Goal: Task Accomplishment & Management: Complete application form

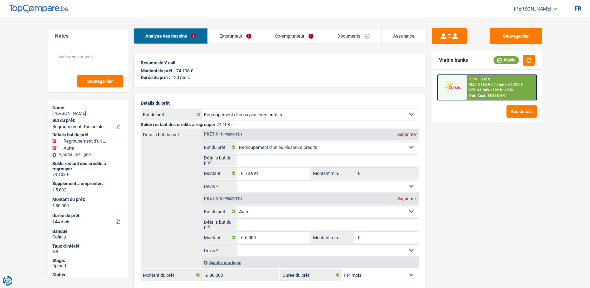
select select "refinancing"
select select "other"
select select "144"
select select "32"
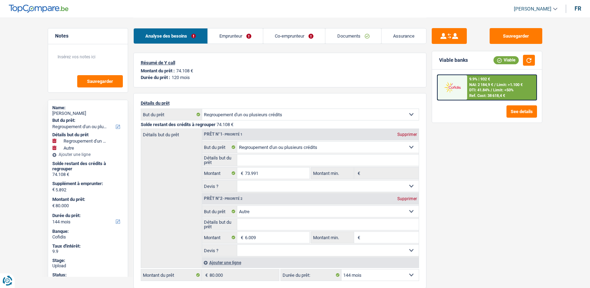
select select "married"
click at [234, 41] on link "Emprunteur" at bounding box center [235, 35] width 55 height 15
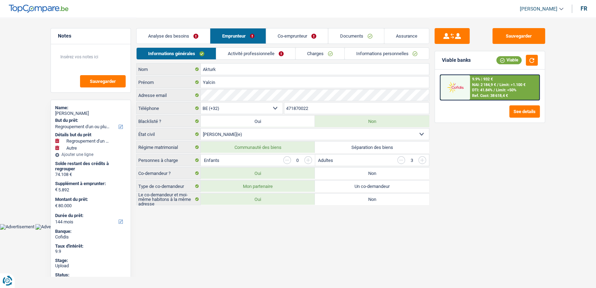
click at [375, 55] on link "Informations personnelles" at bounding box center [387, 54] width 85 height 12
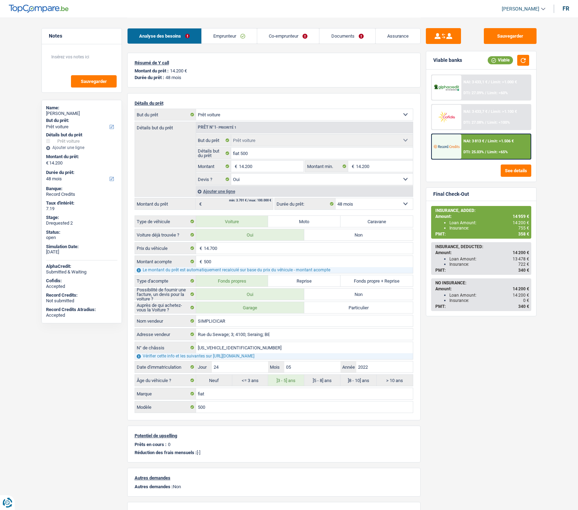
select select "car"
select select "48"
select select "car"
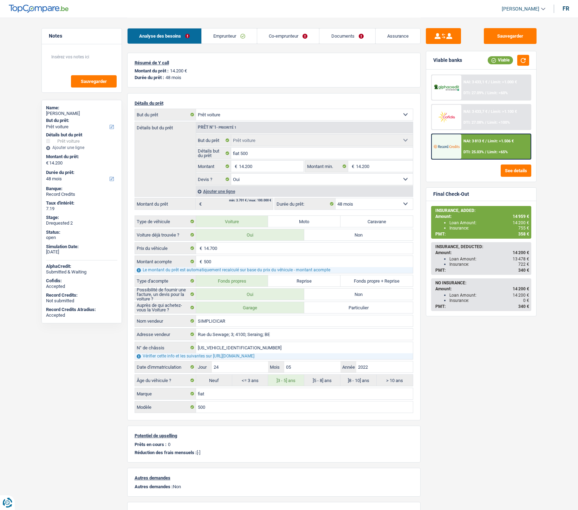
select select "yes"
select select "48"
click at [383, 32] on link "Assurance" at bounding box center [397, 35] width 45 height 15
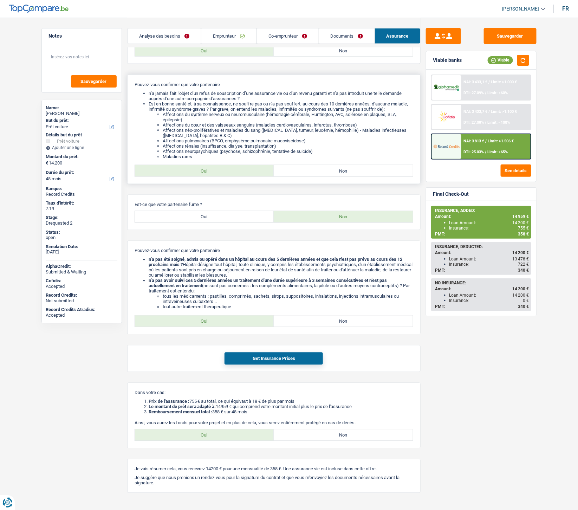
scroll to position [370, 0]
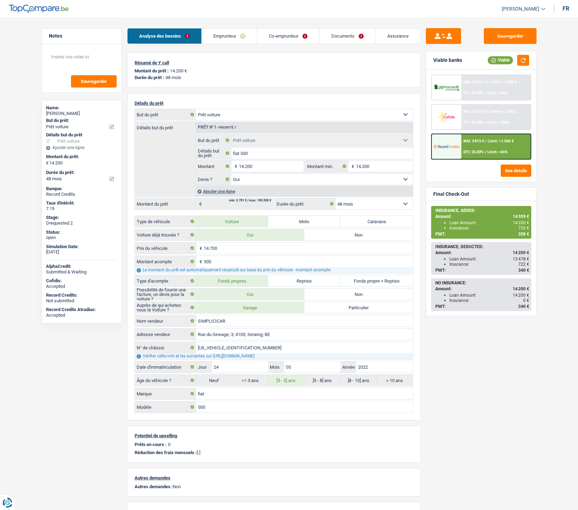
select select "car"
select select "48"
select select "car"
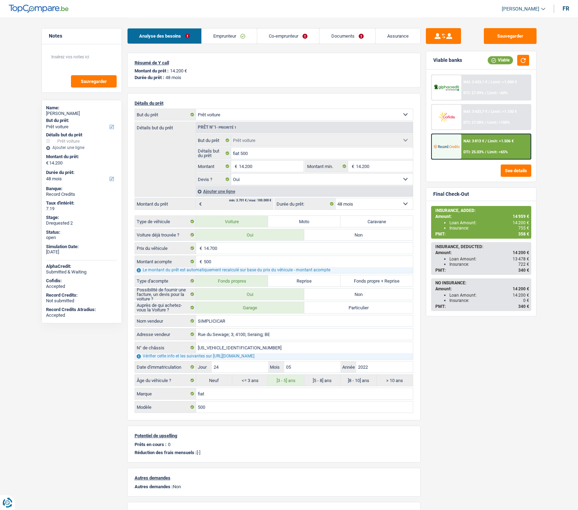
select select "yes"
select select "48"
click at [453, 114] on img at bounding box center [446, 116] width 26 height 13
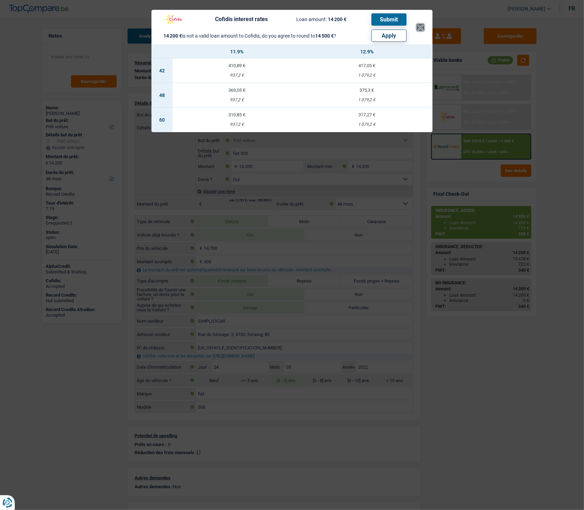
click at [419, 27] on button "×" at bounding box center [420, 27] width 7 height 7
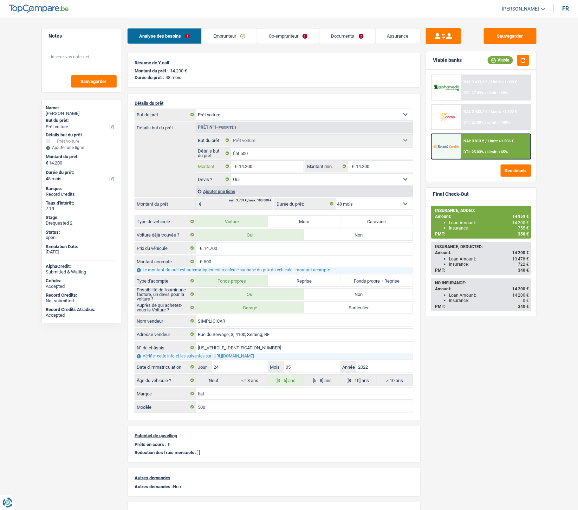
click at [258, 166] on input "14.200" at bounding box center [271, 166] width 64 height 11
type input "15.000"
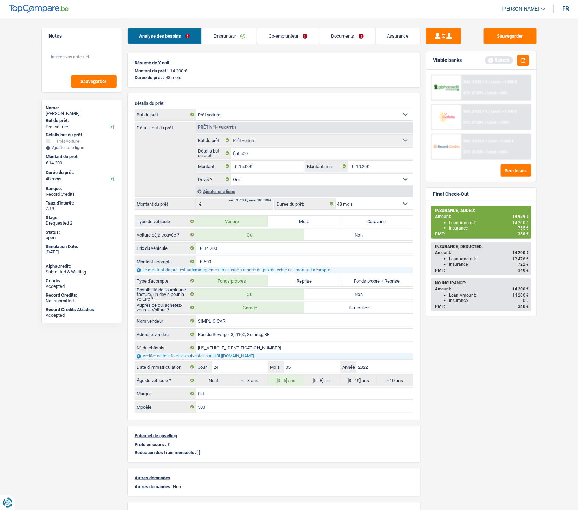
select select "60"
type input "15.000"
select select "60"
click at [461, 113] on div "NAI: 3 473,9 € / Limit: >1.100 € DTI: 26.23% / Limit: <100%" at bounding box center [495, 117] width 69 height 25
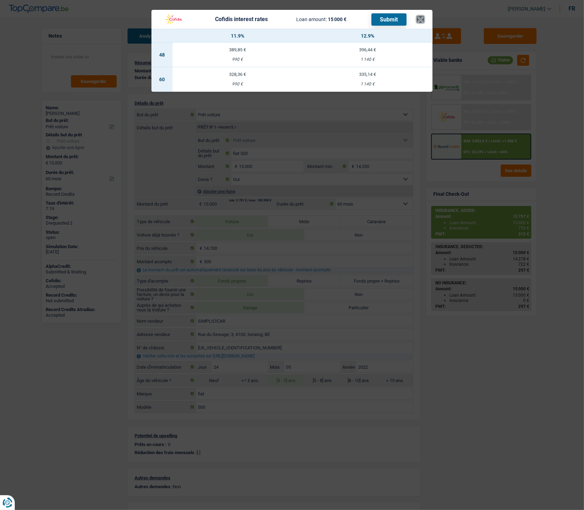
click at [421, 20] on button "×" at bounding box center [420, 19] width 7 height 7
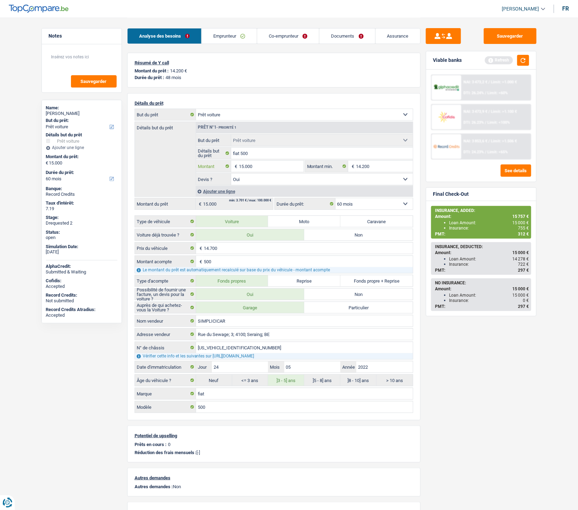
click at [254, 166] on input "15.000" at bounding box center [271, 166] width 64 height 11
type input "15.500"
click at [445, 117] on img at bounding box center [446, 116] width 26 height 13
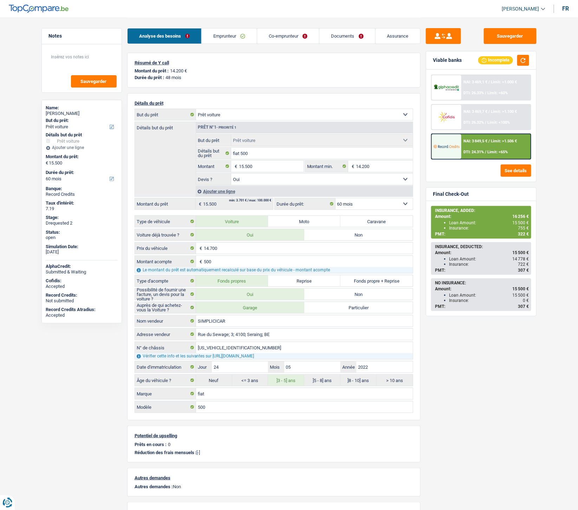
click at [477, 105] on div "NAI: 3 469,7 € / Limit: >1.100 € DTI: 26.32% / Limit: <100%" at bounding box center [495, 117] width 69 height 25
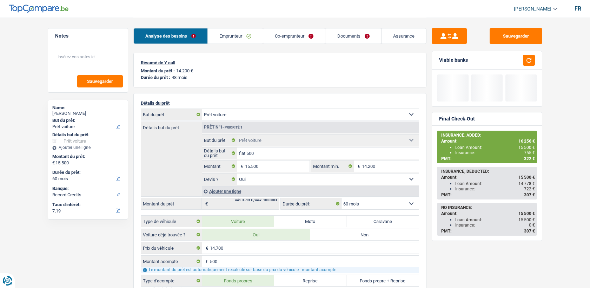
select select "car"
select select "60"
select select "car"
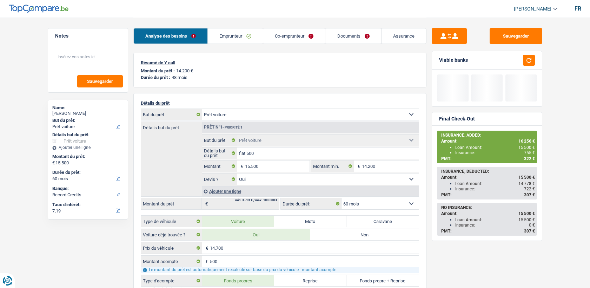
select select "yes"
select select "60"
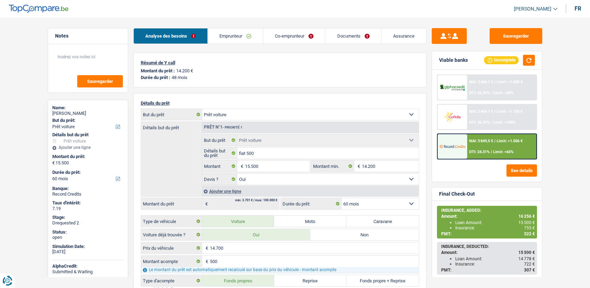
click at [472, 118] on div "NAI: 3 469,7 € / Limit: >1.100 € DTI: 26.32% / Limit: <100%" at bounding box center [501, 117] width 69 height 25
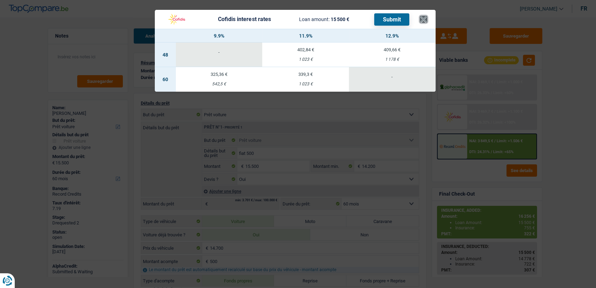
click at [423, 16] on button "×" at bounding box center [423, 19] width 7 height 7
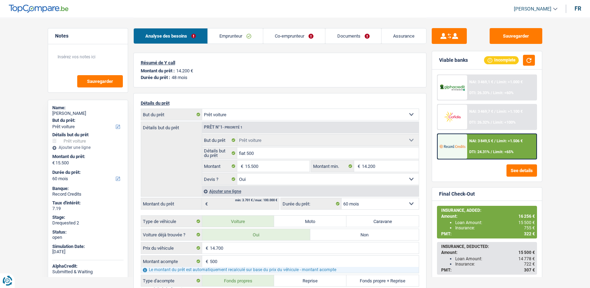
click at [457, 112] on img at bounding box center [453, 116] width 26 height 13
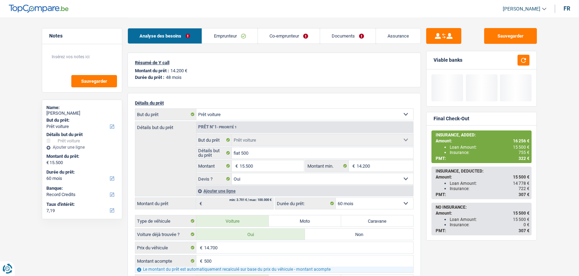
select select "car"
select select "60"
select select "car"
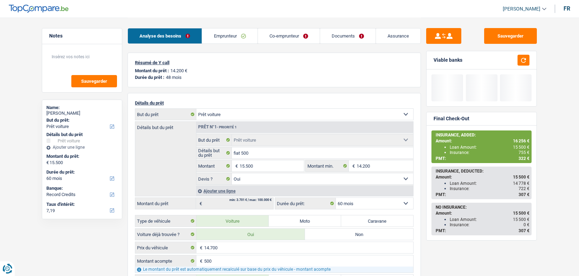
select select "yes"
select select "60"
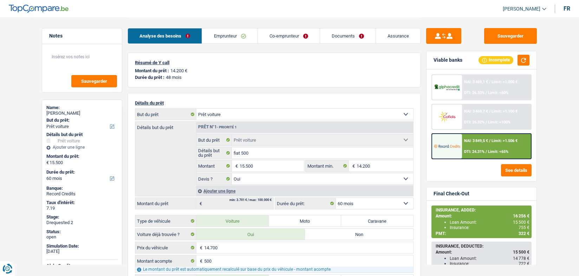
click at [458, 114] on img at bounding box center [447, 116] width 26 height 13
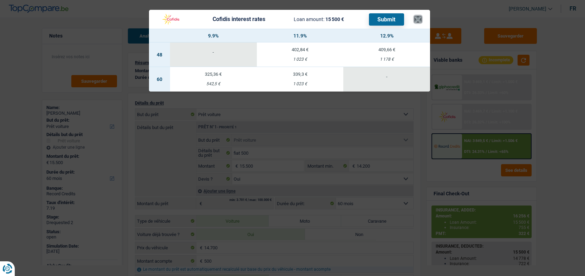
click at [420, 21] on button "×" at bounding box center [417, 19] width 7 height 7
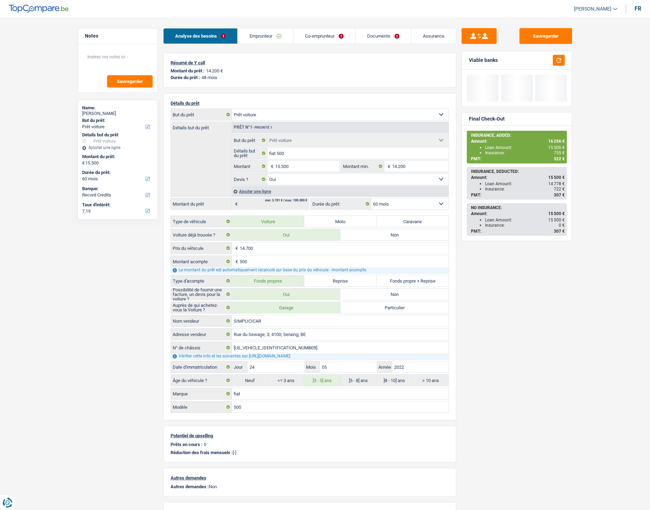
select select "car"
select select "60"
select select "record credits"
select select "car"
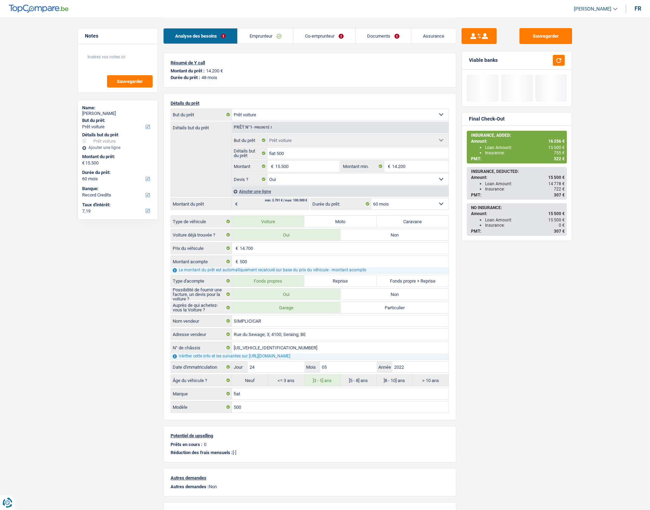
select select "car"
select select "yes"
select select "60"
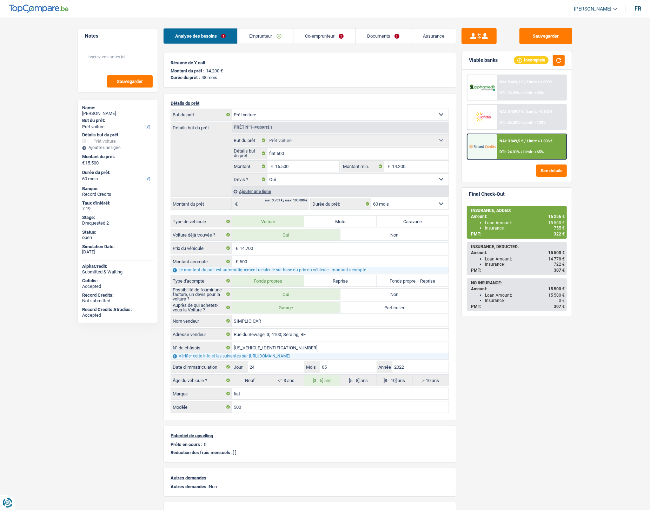
click at [500, 114] on div "NAI: 3 469,7 € / Limit: >1.100 € DTI: 26.32% / Limit: <100%" at bounding box center [532, 117] width 69 height 25
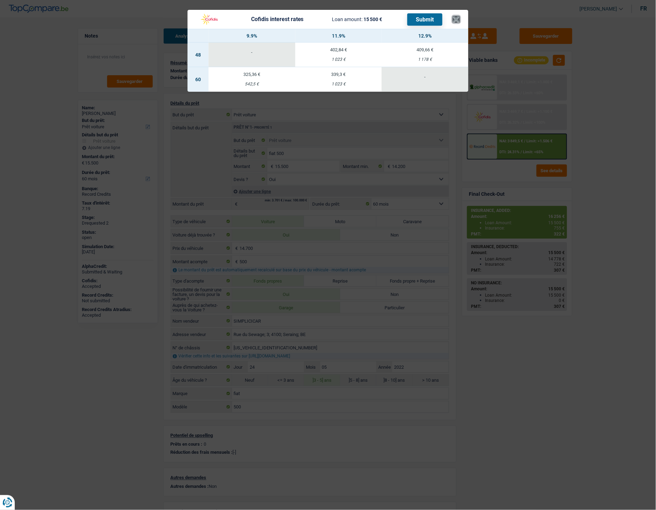
click at [458, 20] on button "×" at bounding box center [456, 19] width 7 height 7
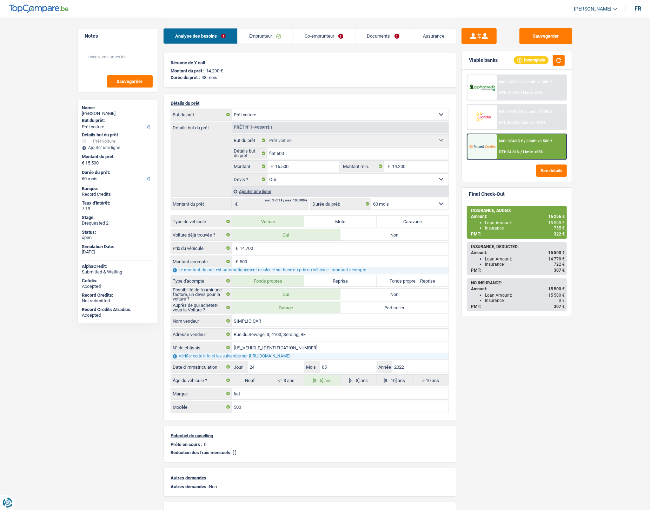
click at [252, 42] on link "Emprunteur" at bounding box center [265, 35] width 55 height 15
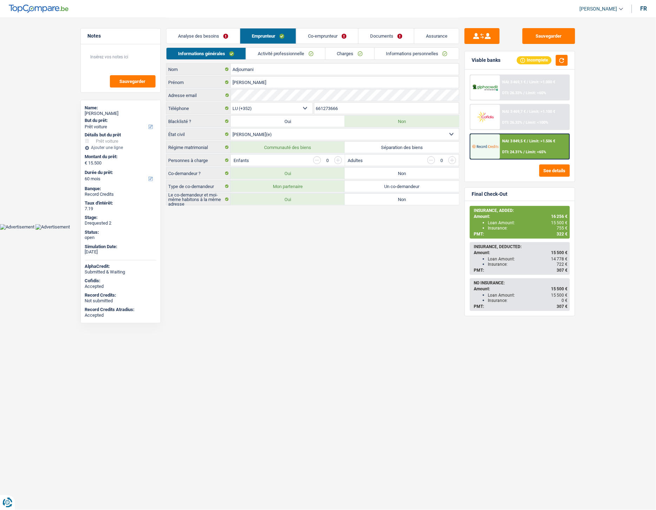
click at [411, 57] on link "Informations personnelles" at bounding box center [417, 54] width 85 height 12
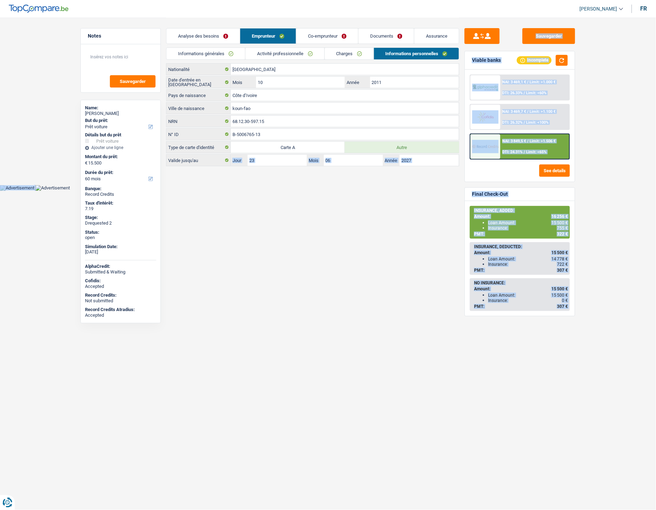
drag, startPoint x: 204, startPoint y: 184, endPoint x: 202, endPoint y: 223, distance: 38.4
click at [202, 191] on html "Vous avez le contrôle de vos données Nous utilisons des cookies, tout comme nos…" at bounding box center [328, 95] width 656 height 191
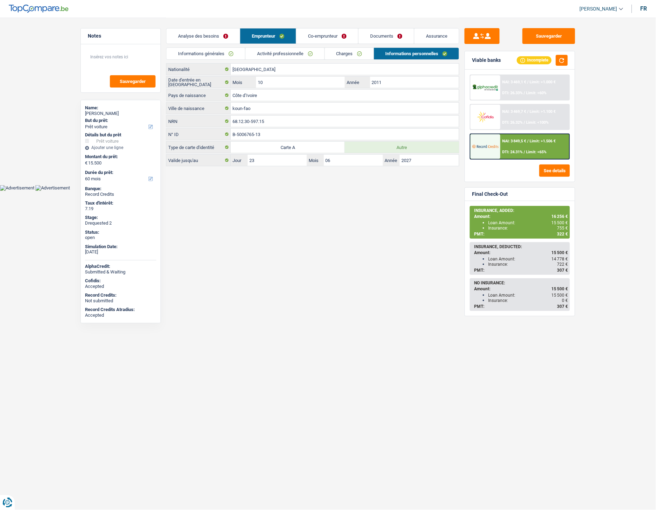
drag, startPoint x: 202, startPoint y: 223, endPoint x: 229, endPoint y: 249, distance: 38.0
click at [229, 191] on html "Vous avez le contrôle de vos données Nous utilisons des cookies, tout comme nos…" at bounding box center [328, 95] width 656 height 191
drag, startPoint x: 254, startPoint y: 208, endPoint x: 517, endPoint y: 222, distance: 263.8
click at [517, 191] on html "Vous avez le contrôle de vos données Nous utilisons des cookies, tout comme nos…" at bounding box center [328, 95] width 656 height 191
click at [332, 191] on html "Vous avez le contrôle de vos données Nous utilisons des cookies, tout comme nos…" at bounding box center [328, 95] width 656 height 191
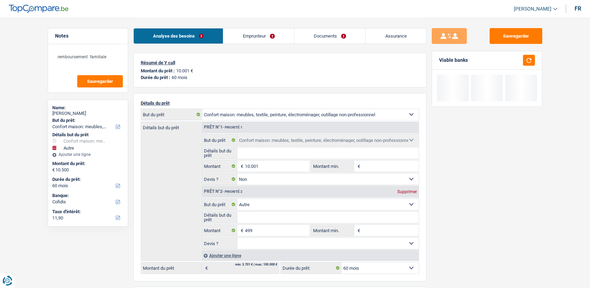
select select "household"
select select "other"
select select "60"
select select "cofidis"
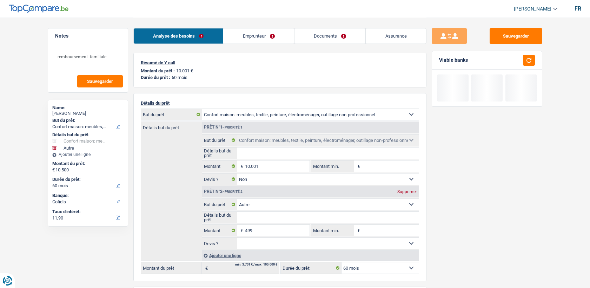
select select "household"
select select "false"
select select "other"
select select "60"
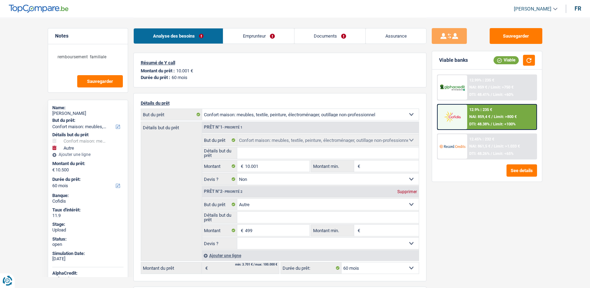
drag, startPoint x: 234, startPoint y: 38, endPoint x: 260, endPoint y: 38, distance: 25.3
click at [234, 38] on link "Emprunteur" at bounding box center [258, 35] width 71 height 15
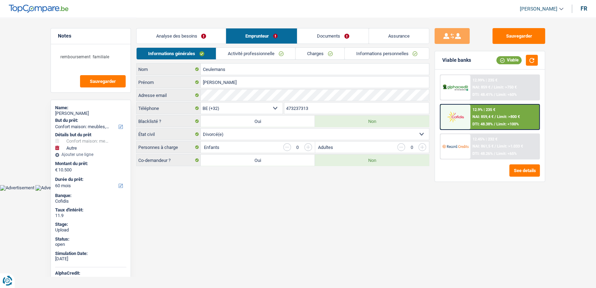
click at [372, 50] on link "Informations personnelles" at bounding box center [387, 54] width 85 height 12
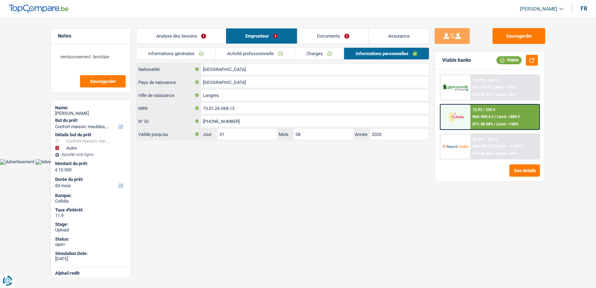
click at [333, 33] on link "Documents" at bounding box center [332, 35] width 71 height 15
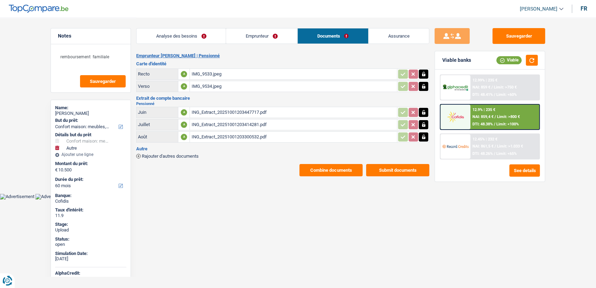
click at [195, 77] on div "IMG_9533.jpeg" at bounding box center [293, 74] width 204 height 11
drag, startPoint x: 258, startPoint y: 25, endPoint x: 259, endPoint y: 29, distance: 4.2
click at [258, 25] on div "Analyse des besoins Emprunteur Documents Assurance" at bounding box center [282, 33] width 293 height 30
click at [268, 40] on link "Emprunteur" at bounding box center [261, 35] width 71 height 15
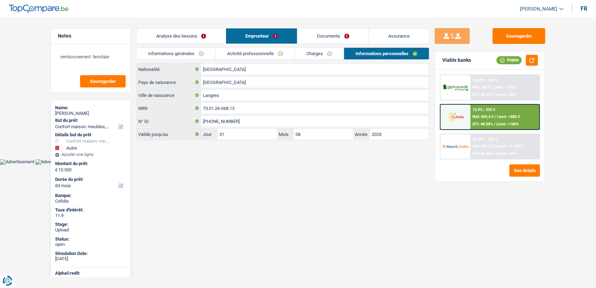
click at [286, 55] on link "Activité professionnelle" at bounding box center [255, 54] width 79 height 12
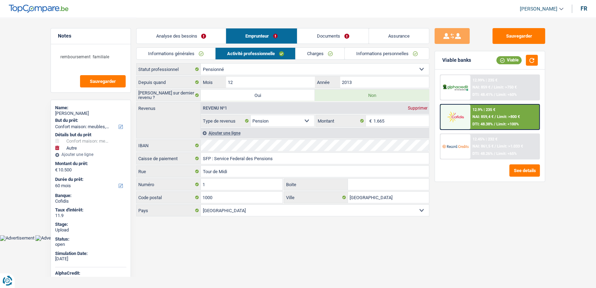
click at [309, 56] on link "Charges" at bounding box center [320, 54] width 49 height 12
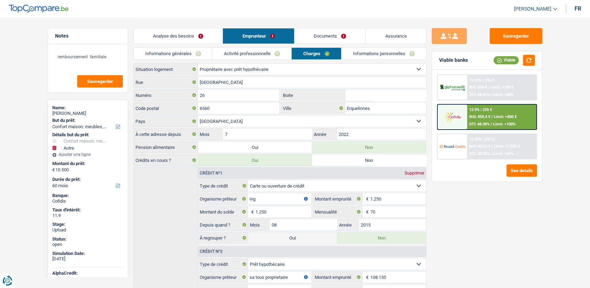
click at [244, 53] on link "Activité professionnelle" at bounding box center [251, 54] width 79 height 12
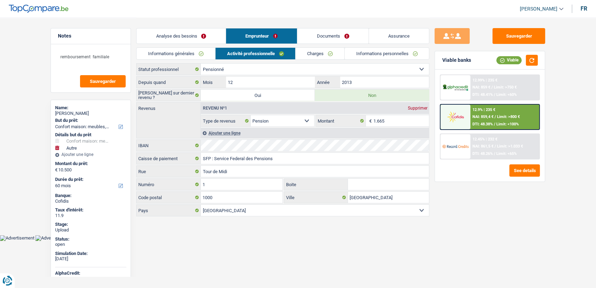
click at [381, 52] on link "Informations personnelles" at bounding box center [387, 54] width 85 height 12
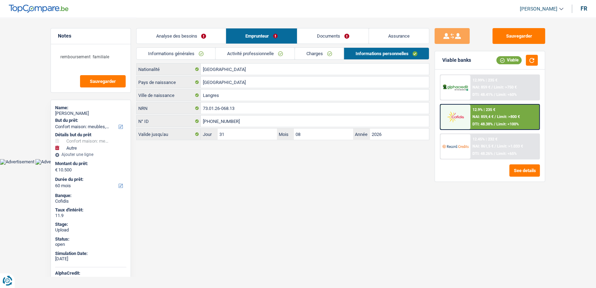
click at [322, 35] on link "Documents" at bounding box center [332, 35] width 71 height 15
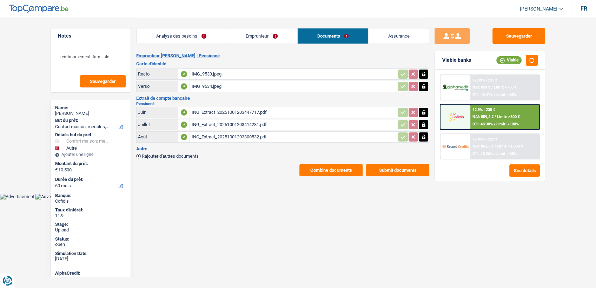
click at [202, 74] on div "IMG_9533.jpeg" at bounding box center [293, 74] width 204 height 11
click at [206, 87] on div "IMG_9534.jpeg" at bounding box center [293, 86] width 204 height 11
click at [206, 73] on div "IMG_9533.jpeg" at bounding box center [293, 74] width 204 height 11
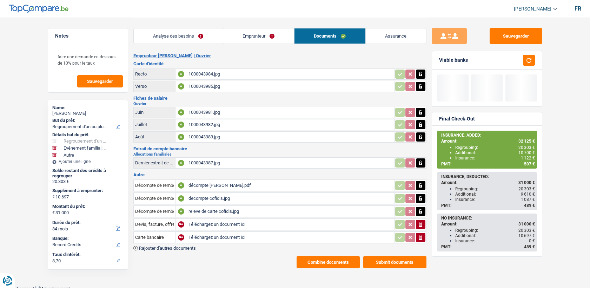
select select "refinancing"
select select "familyEvent"
select select "other"
select select "84"
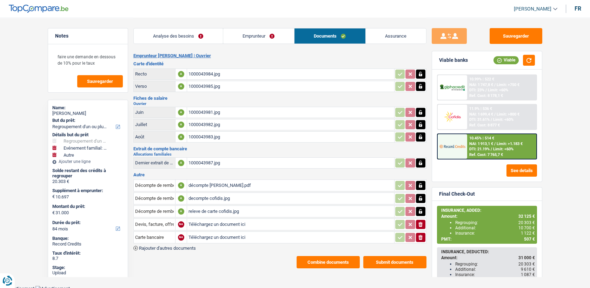
click at [215, 210] on div "releve de carte cofidis.jpg" at bounding box center [291, 211] width 204 height 11
click at [206, 195] on div "decompte cofidis.jpg" at bounding box center [291, 198] width 204 height 11
click at [241, 33] on link "Emprunteur" at bounding box center [258, 35] width 71 height 15
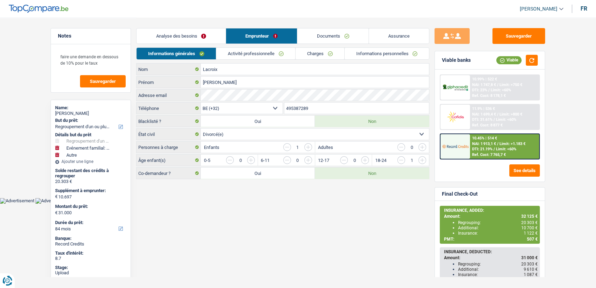
drag, startPoint x: 258, startPoint y: 53, endPoint x: 320, endPoint y: 51, distance: 61.8
click at [259, 53] on link "Activité professionnelle" at bounding box center [255, 54] width 79 height 12
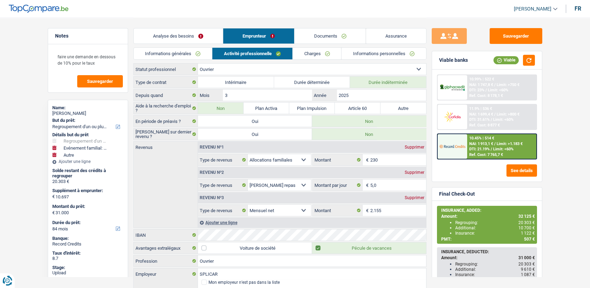
click at [327, 50] on link "Charges" at bounding box center [317, 54] width 49 height 12
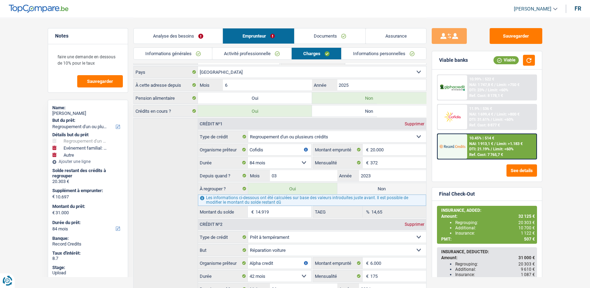
scroll to position [48, 0]
click at [315, 29] on link "Documents" at bounding box center [330, 35] width 71 height 15
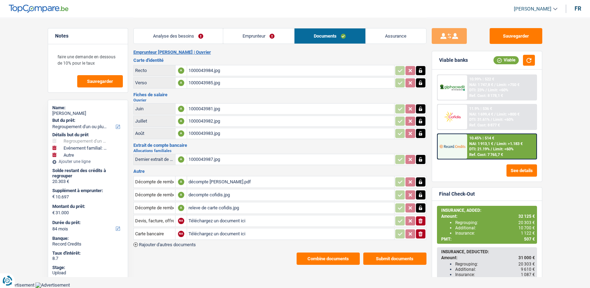
scroll to position [0, 0]
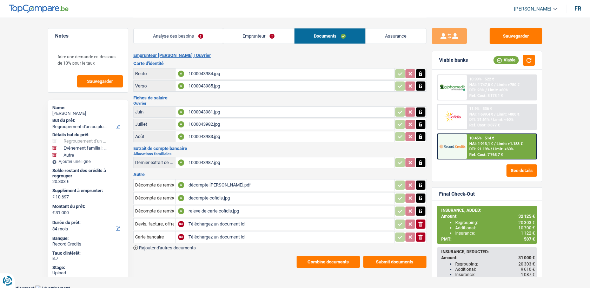
click at [211, 193] on div "decompte cofidis.jpg" at bounding box center [291, 198] width 204 height 11
drag, startPoint x: 252, startPoint y: 38, endPoint x: 251, endPoint y: 47, distance: 9.6
click at [252, 38] on link "Emprunteur" at bounding box center [258, 35] width 71 height 15
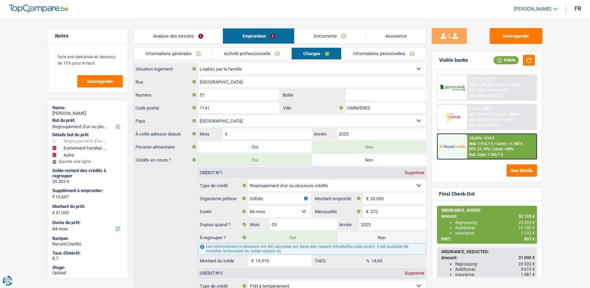
click at [250, 53] on link "Activité professionnelle" at bounding box center [251, 54] width 79 height 12
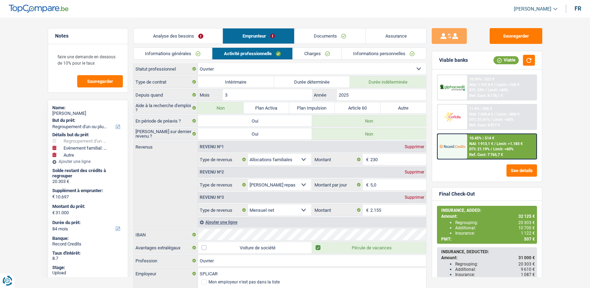
click at [180, 55] on link "Informations générales" at bounding box center [173, 54] width 79 height 12
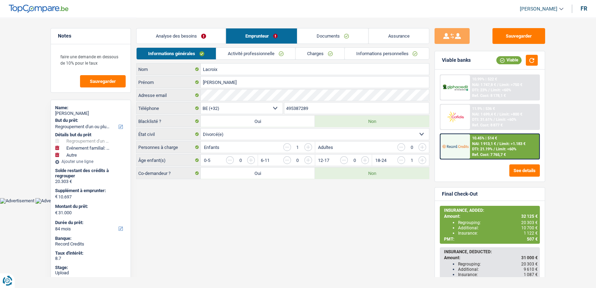
click at [250, 57] on link "Activité professionnelle" at bounding box center [255, 54] width 79 height 12
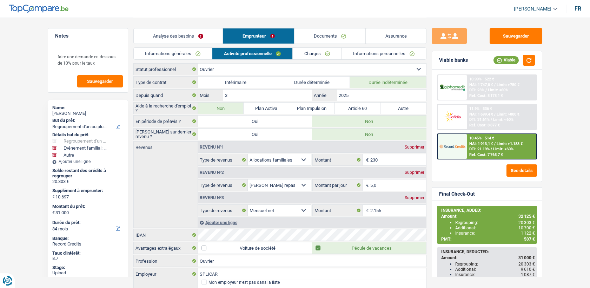
click at [335, 53] on link "Charges" at bounding box center [317, 54] width 49 height 12
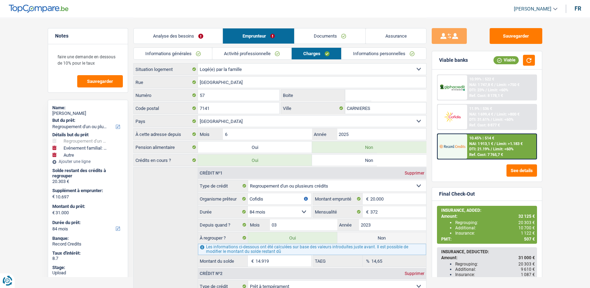
click at [355, 53] on link "Informations personnelles" at bounding box center [384, 54] width 85 height 12
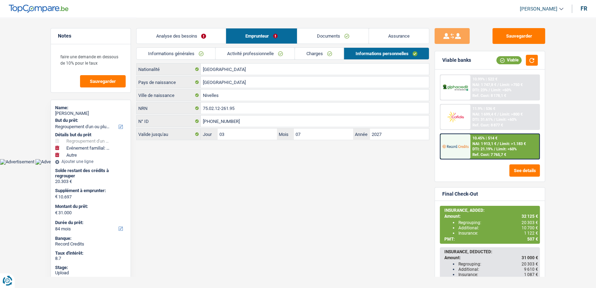
click at [276, 55] on link "Activité professionnelle" at bounding box center [255, 54] width 79 height 12
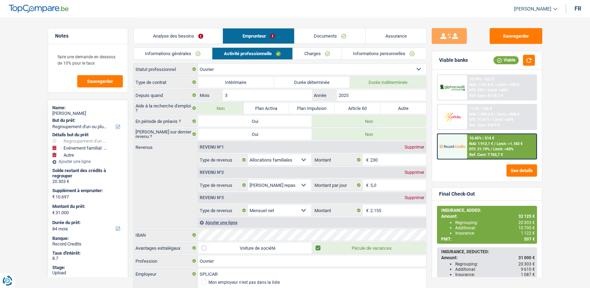
click at [319, 49] on link "Charges" at bounding box center [317, 54] width 49 height 12
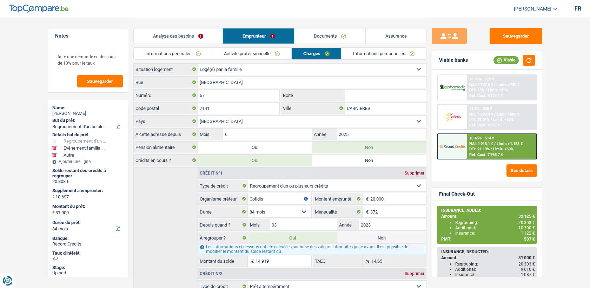
click at [383, 53] on link "Informations personnelles" at bounding box center [384, 54] width 85 height 12
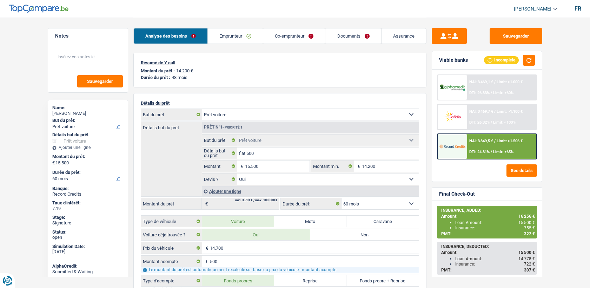
select select "car"
select select "60"
select select "car"
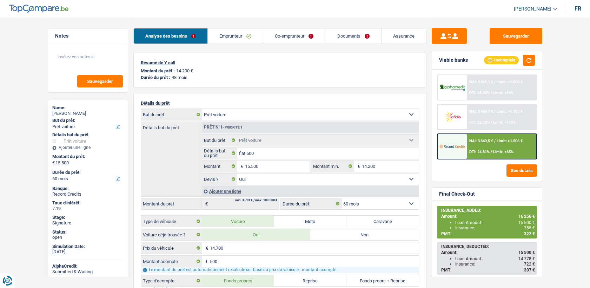
select select "yes"
select select "60"
select select "car"
select select "60"
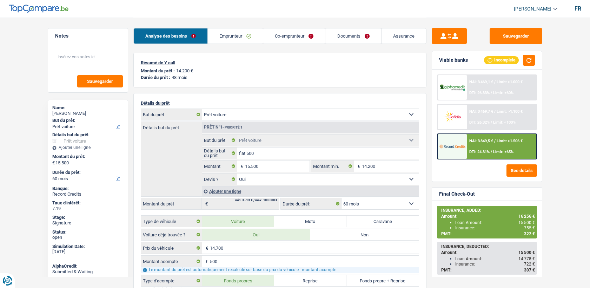
select select "car"
select select "yes"
select select "60"
click at [235, 38] on link "Emprunteur" at bounding box center [235, 35] width 55 height 15
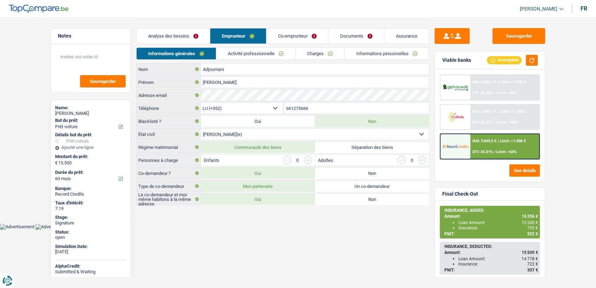
click at [273, 47] on li "Activité professionnelle" at bounding box center [255, 53] width 79 height 12
click at [278, 53] on link "Activité professionnelle" at bounding box center [255, 54] width 79 height 12
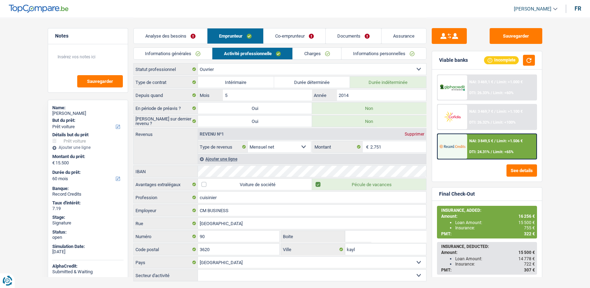
click at [321, 55] on link "Charges" at bounding box center [317, 54] width 49 height 12
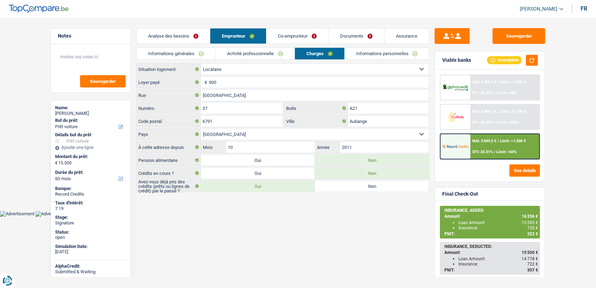
click at [301, 28] on link "Co-emprunteur" at bounding box center [298, 35] width 62 height 15
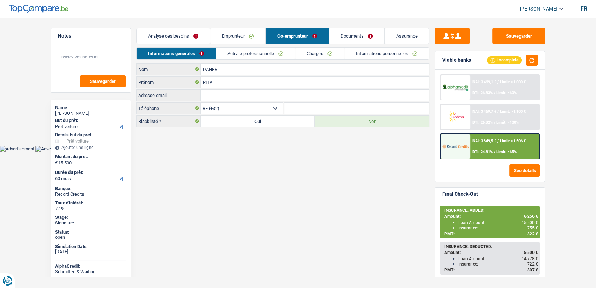
click at [308, 52] on link "Charges" at bounding box center [319, 54] width 49 height 12
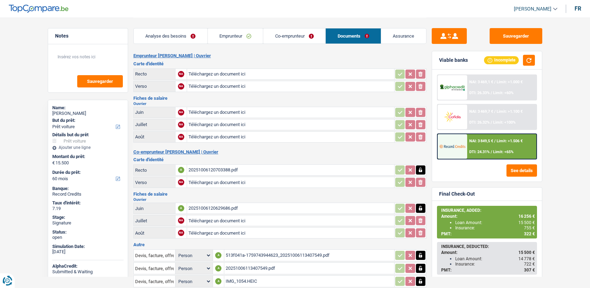
select select "car"
select select "60"
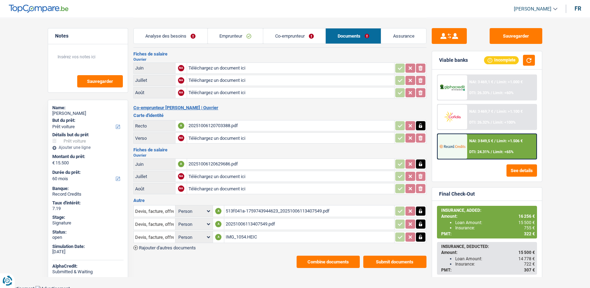
click at [242, 232] on div "IMG_1054.HEIC" at bounding box center [309, 237] width 167 height 11
click at [249, 219] on div "20251006113407549.pdf" at bounding box center [309, 224] width 167 height 11
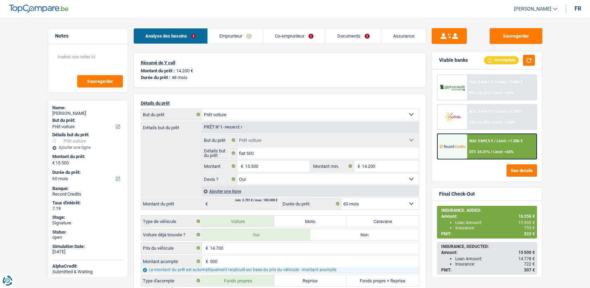
select select "car"
select select "60"
select select "car"
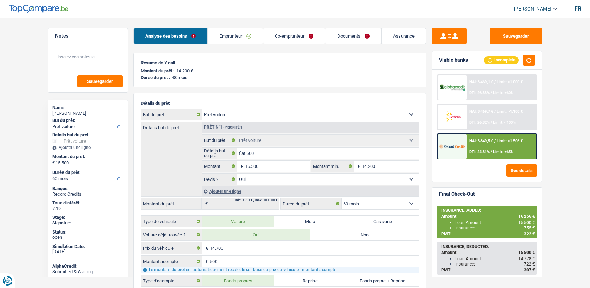
select select "yes"
select select "60"
select select "worker"
select select "netSalary"
select select "LU"
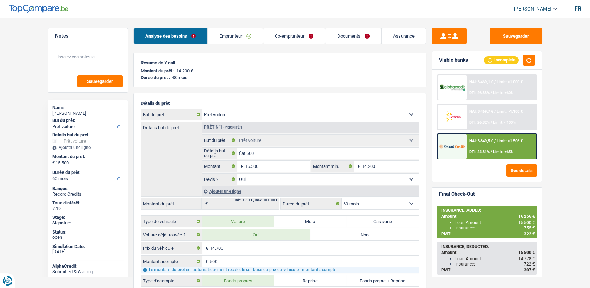
click at [252, 35] on link "Emprunteur" at bounding box center [235, 35] width 55 height 15
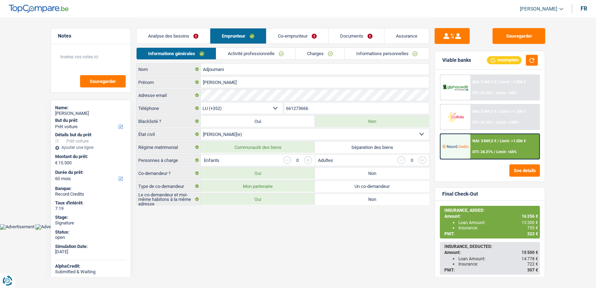
click at [256, 54] on link "Activité professionnelle" at bounding box center [255, 54] width 79 height 12
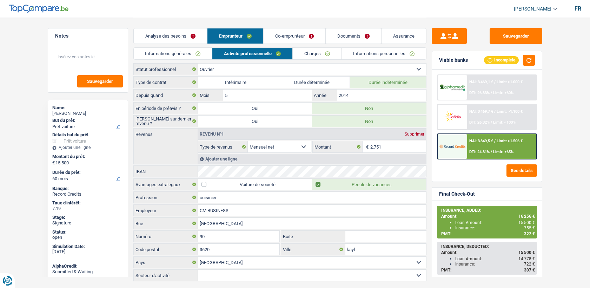
click at [286, 39] on link "Co-emprunteur" at bounding box center [295, 35] width 62 height 15
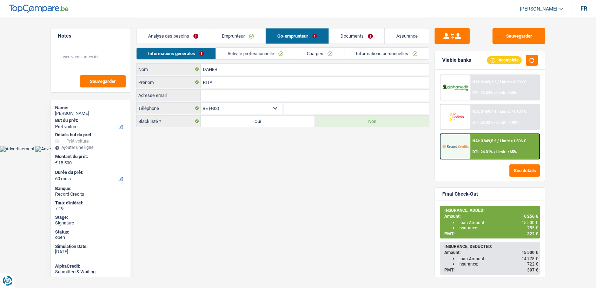
click at [249, 53] on link "Activité professionnelle" at bounding box center [255, 54] width 79 height 12
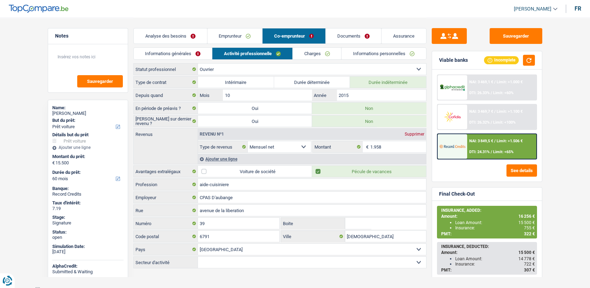
click at [224, 35] on link "Emprunteur" at bounding box center [235, 35] width 55 height 15
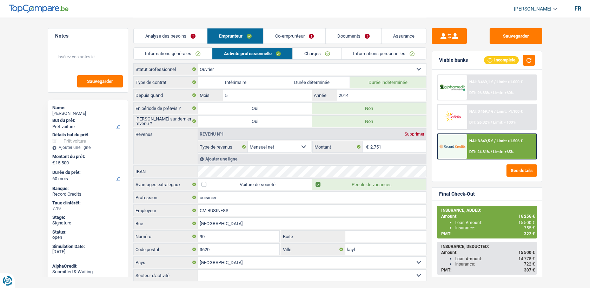
click at [278, 36] on link "Co-emprunteur" at bounding box center [295, 35] width 62 height 15
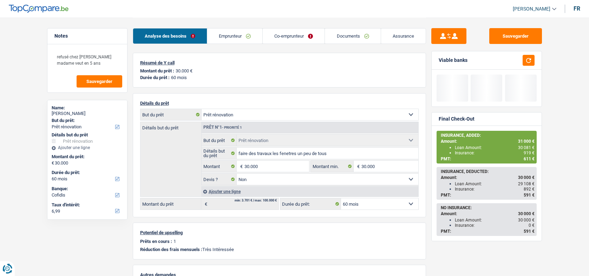
select select "renovation"
select select "60"
select select "renovation"
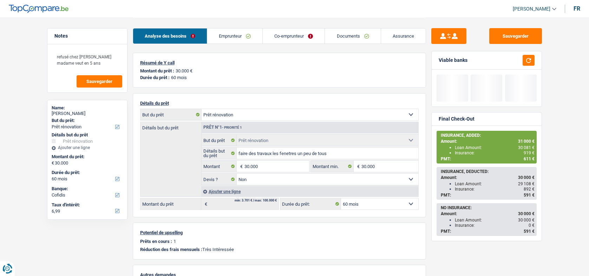
select select "false"
select select "60"
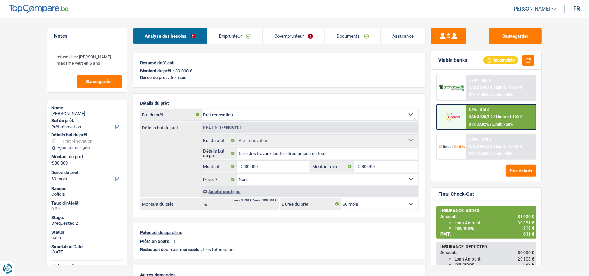
click at [395, 34] on link "Assurance" at bounding box center [403, 35] width 45 height 15
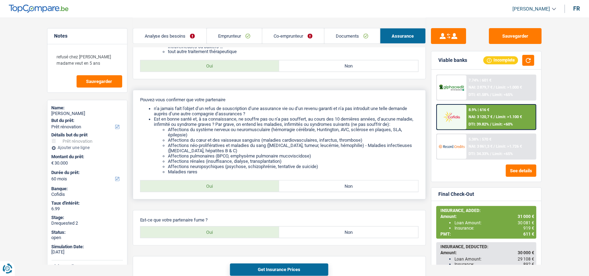
scroll to position [429, 0]
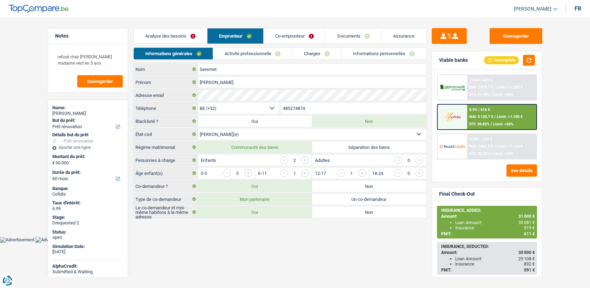
select select "renovation"
select select "60"
select select "32"
select select "married"
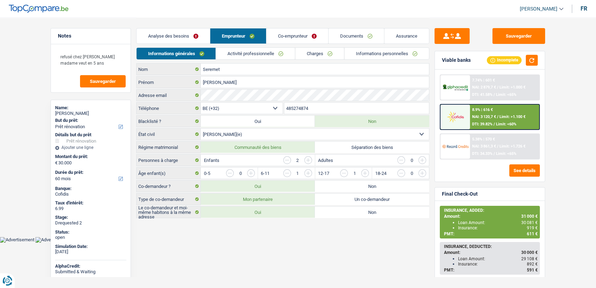
click at [361, 52] on link "Informations personnelles" at bounding box center [387, 54] width 85 height 12
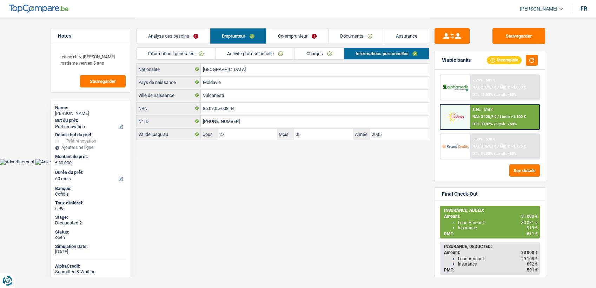
click at [175, 53] on link "Informations générales" at bounding box center [176, 54] width 79 height 12
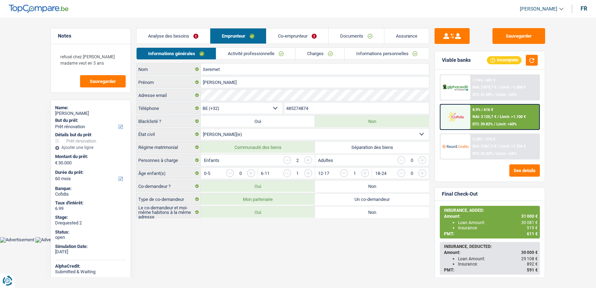
click at [230, 51] on link "Activité professionnelle" at bounding box center [255, 54] width 79 height 12
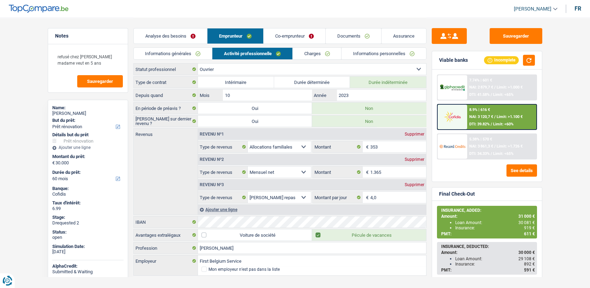
click at [217, 54] on link "Activité professionnelle" at bounding box center [252, 54] width 80 height 12
click at [196, 53] on link "Informations générales" at bounding box center [173, 54] width 79 height 12
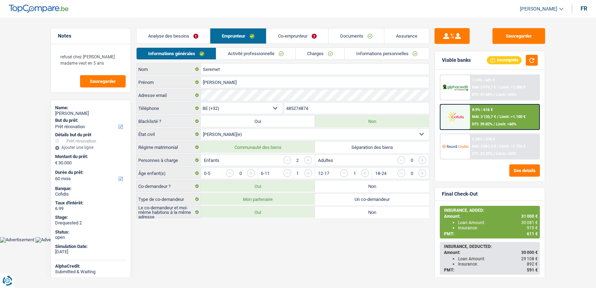
click at [491, 117] on span "NAI: 3 120,7 €" at bounding box center [485, 116] width 24 height 5
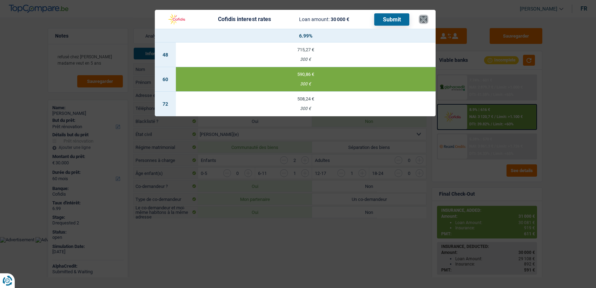
drag, startPoint x: 491, startPoint y: 117, endPoint x: 421, endPoint y: 21, distance: 119.0
click at [421, 21] on button "×" at bounding box center [423, 19] width 7 height 7
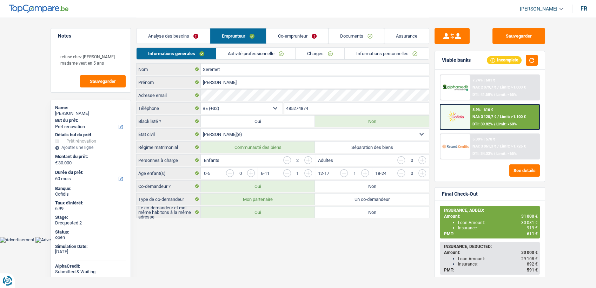
click at [191, 30] on link "Analyse des besoins" at bounding box center [173, 35] width 73 height 15
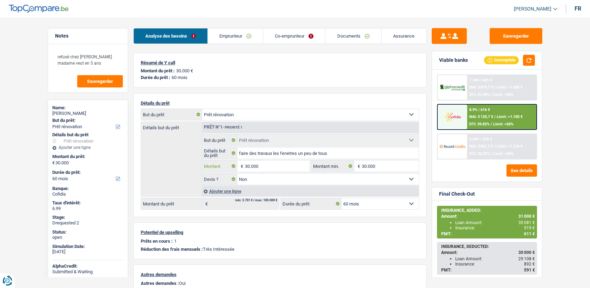
click at [250, 166] on input "30.000" at bounding box center [277, 166] width 64 height 11
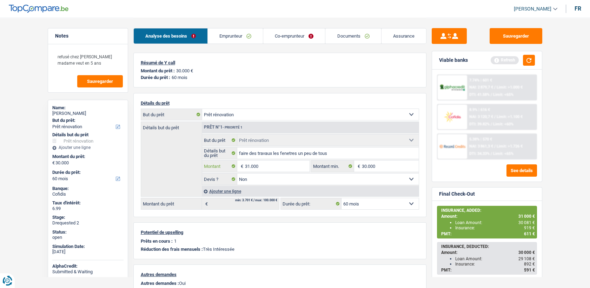
type input "31.000"
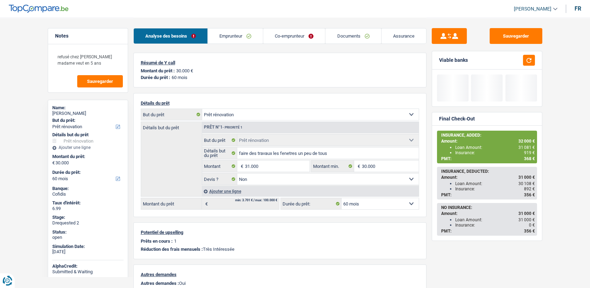
type input "31.000"
select select "120"
type input "31.000"
select select "120"
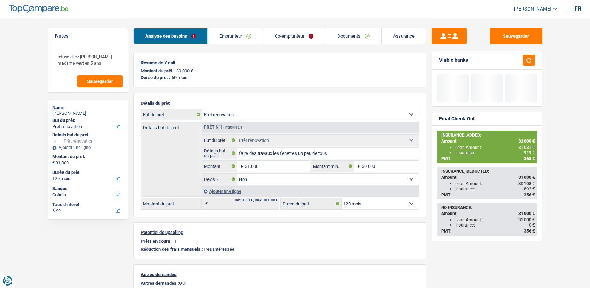
select select "renovation"
select select "120"
select select "renovation"
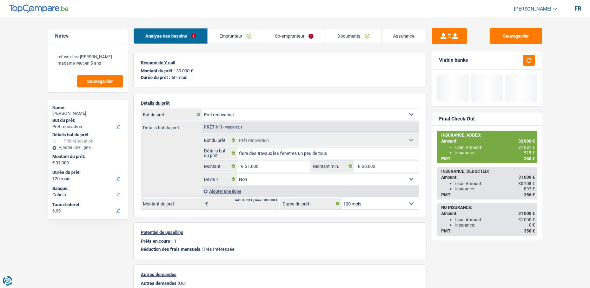
select select "false"
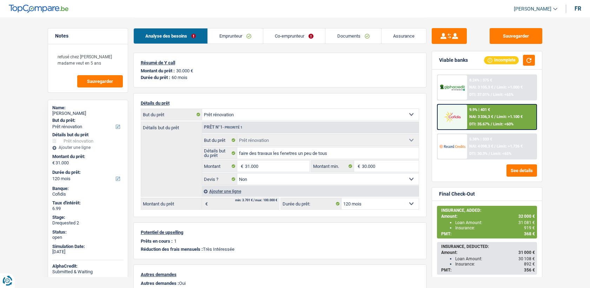
click at [476, 114] on span "NAI: 3 336,3 €" at bounding box center [482, 116] width 24 height 5
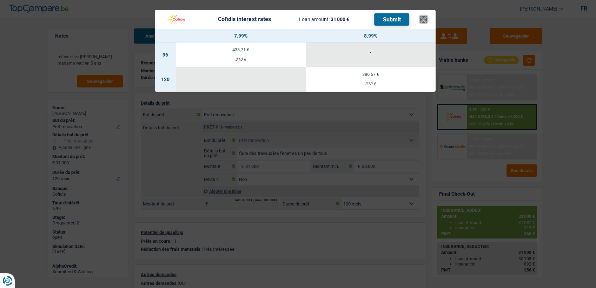
click at [424, 19] on button "×" at bounding box center [423, 19] width 7 height 7
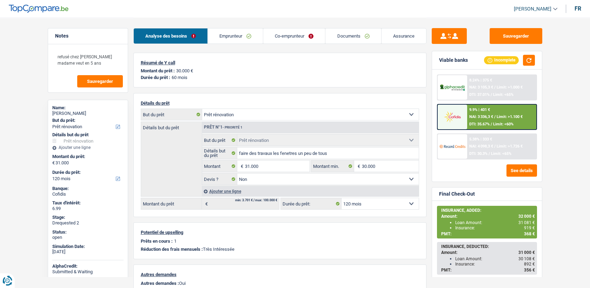
click at [385, 205] on select "12 mois 18 mois 24 mois 30 mois 36 mois 42 mois 48 mois 60 mois 72 mois 84 mois…" at bounding box center [380, 203] width 77 height 11
click at [352, 207] on select "12 mois 18 mois 24 mois 30 mois 36 mois 42 mois 48 mois 60 mois 72 mois 84 mois…" at bounding box center [380, 203] width 77 height 11
drag, startPoint x: 398, startPoint y: 203, endPoint x: 395, endPoint y: 204, distance: 3.6
click at [398, 203] on select "12 mois 18 mois 24 mois 30 mois 36 mois 42 mois 48 mois 60 mois 72 mois 84 mois…" at bounding box center [380, 203] width 77 height 11
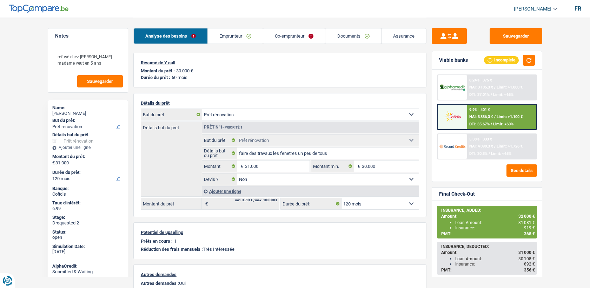
select select "72"
click at [342, 199] on select "12 mois 18 mois 24 mois 30 mois 36 mois 42 mois 48 mois 60 mois 72 mois 84 mois…" at bounding box center [380, 203] width 77 height 11
select select "72"
click at [456, 121] on img at bounding box center [453, 116] width 26 height 13
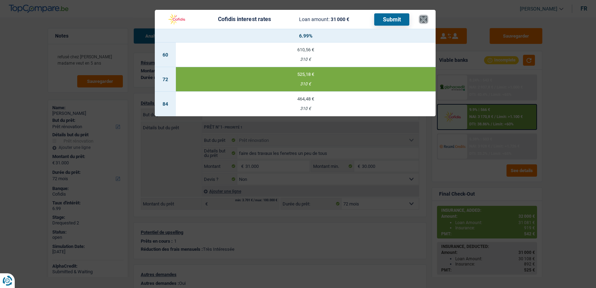
click at [423, 20] on button "×" at bounding box center [423, 19] width 7 height 7
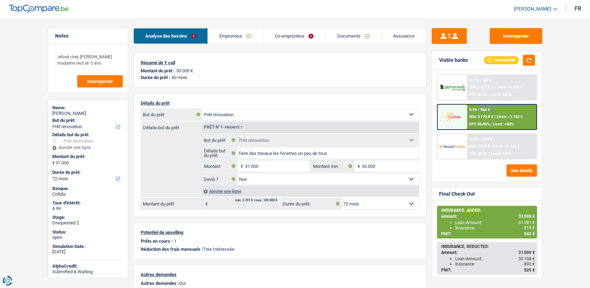
click at [367, 206] on select "12 mois 18 mois 24 mois 30 mois 36 mois 42 mois 48 mois 60 mois 72 mois 84 mois…" at bounding box center [380, 203] width 77 height 11
select select "60"
click at [342, 199] on select "12 mois 18 mois 24 mois 30 mois 36 mois 42 mois 48 mois 60 mois 72 mois 84 mois…" at bounding box center [380, 203] width 77 height 11
select select "60"
click at [497, 114] on div "NAI: 3 100,1 € / Limit: >1.100 €" at bounding box center [496, 116] width 53 height 5
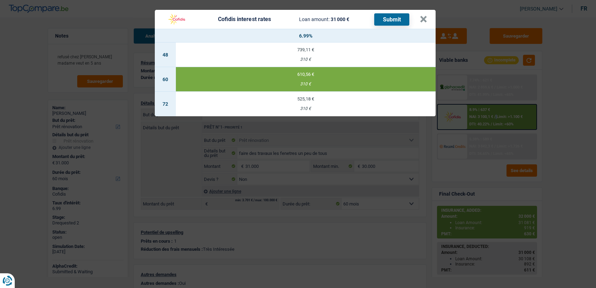
click at [389, 20] on button "Submit" at bounding box center [391, 19] width 35 height 12
click at [427, 21] on button "×" at bounding box center [423, 19] width 7 height 7
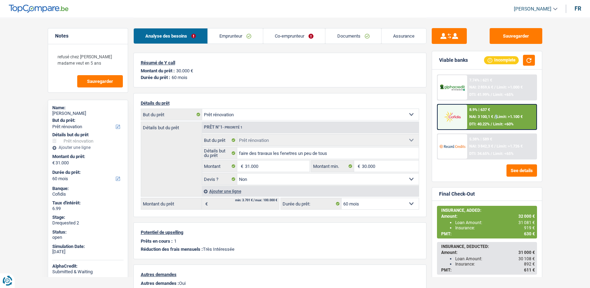
click at [250, 38] on link "Emprunteur" at bounding box center [235, 35] width 55 height 15
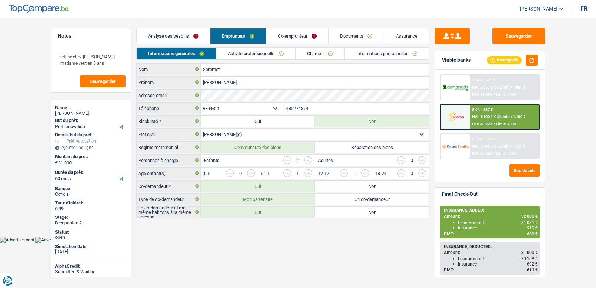
click at [256, 54] on link "Activité professionnelle" at bounding box center [255, 54] width 79 height 12
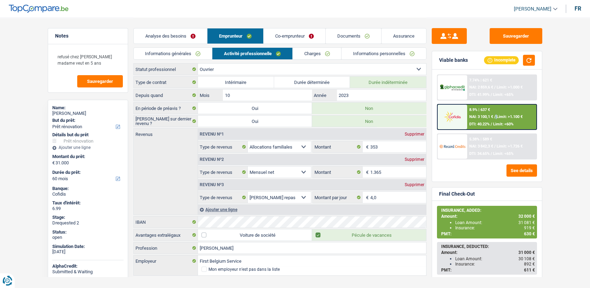
click at [323, 50] on link "Charges" at bounding box center [317, 54] width 49 height 12
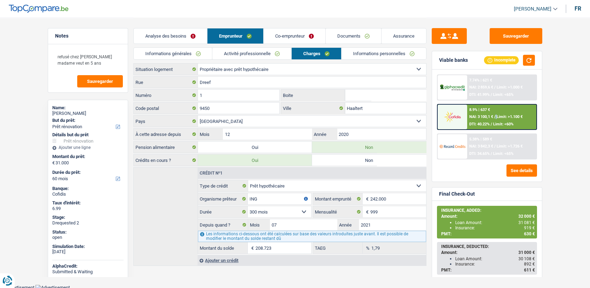
click at [282, 36] on link "Co-emprunteur" at bounding box center [295, 35] width 62 height 15
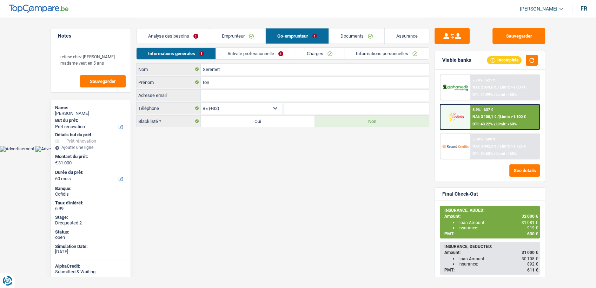
click at [282, 55] on link "Activité professionnelle" at bounding box center [255, 54] width 79 height 12
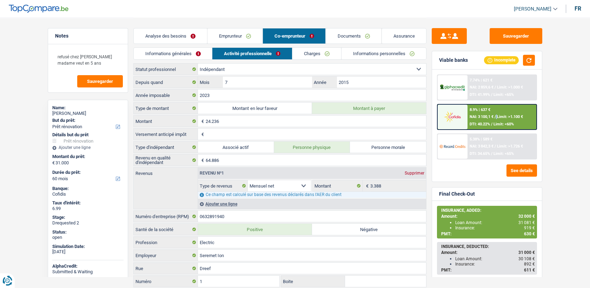
click at [307, 55] on link "Charges" at bounding box center [317, 54] width 49 height 12
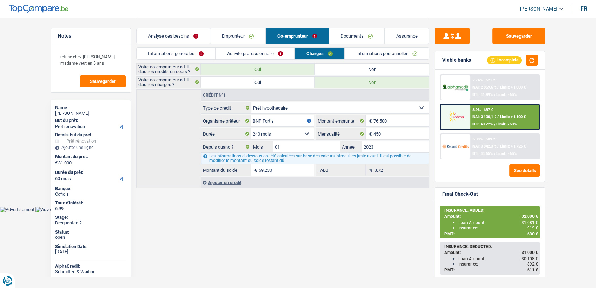
click at [225, 25] on div "Analyse des besoins Emprunteur Co-emprunteur Documents Assurance" at bounding box center [282, 33] width 293 height 30
click at [226, 32] on link "Emprunteur" at bounding box center [237, 35] width 55 height 15
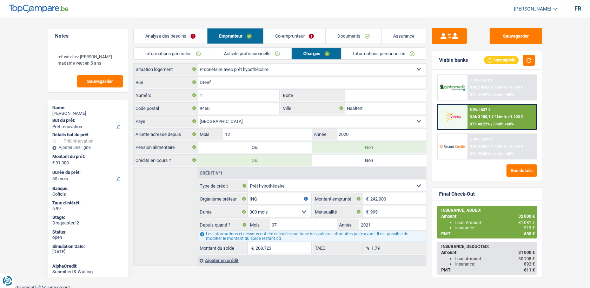
click at [375, 52] on link "Informations personnelles" at bounding box center [384, 54] width 85 height 12
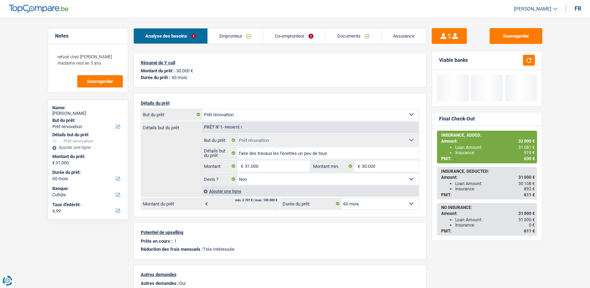
select select "renovation"
select select "60"
select select "32"
select select "married"
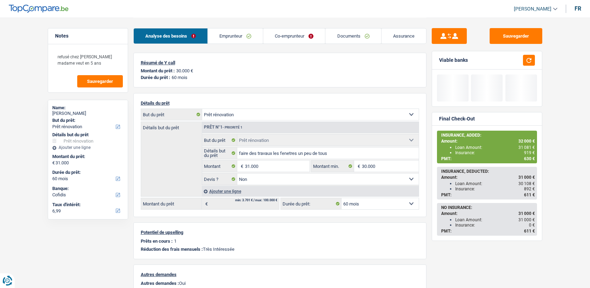
drag, startPoint x: 0, startPoint y: 0, endPoint x: 275, endPoint y: 44, distance: 278.8
click at [243, 33] on link "Emprunteur" at bounding box center [235, 35] width 55 height 15
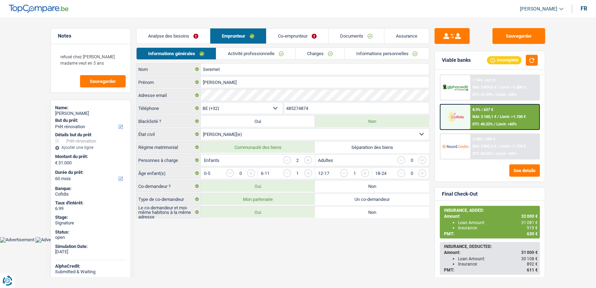
click at [375, 51] on link "Informations personnelles" at bounding box center [387, 54] width 85 height 12
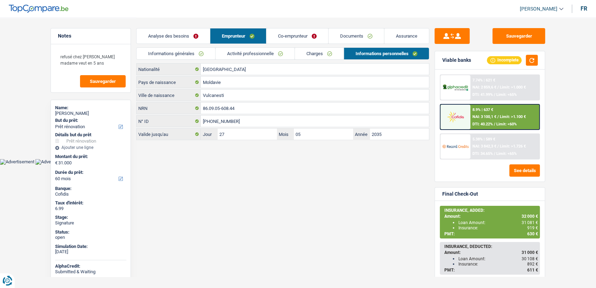
click at [191, 55] on link "Informations générales" at bounding box center [176, 54] width 79 height 12
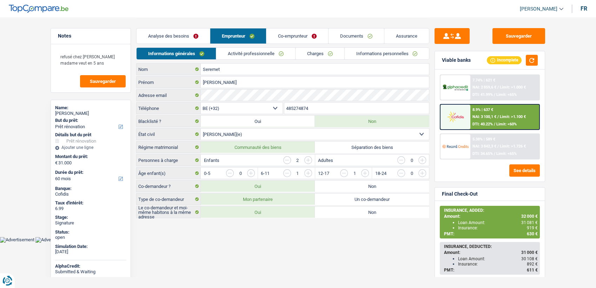
click at [248, 55] on link "Activité professionnelle" at bounding box center [255, 54] width 79 height 12
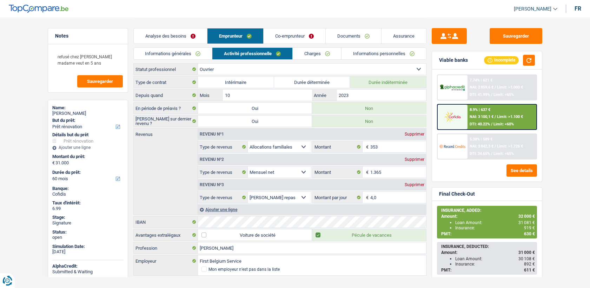
click at [344, 54] on link "Informations personnelles" at bounding box center [384, 54] width 85 height 12
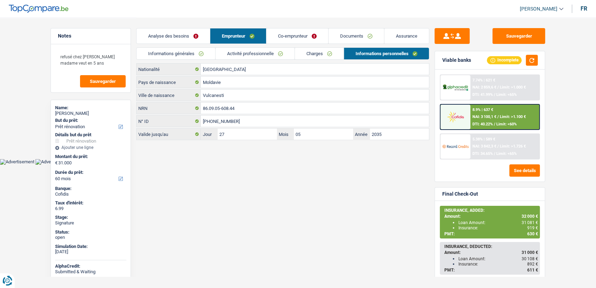
click at [297, 39] on link "Co-emprunteur" at bounding box center [298, 35] width 62 height 15
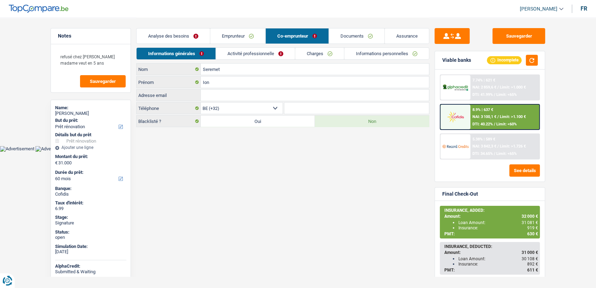
click at [239, 55] on link "Activité professionnelle" at bounding box center [255, 54] width 79 height 12
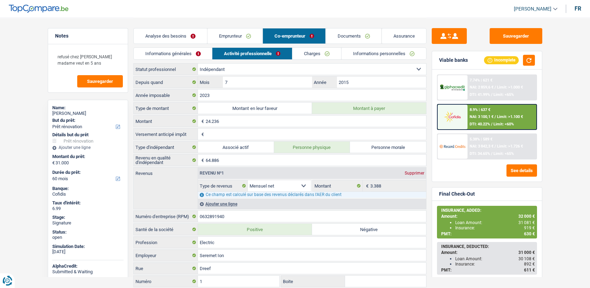
click at [318, 53] on link "Charges" at bounding box center [317, 54] width 49 height 12
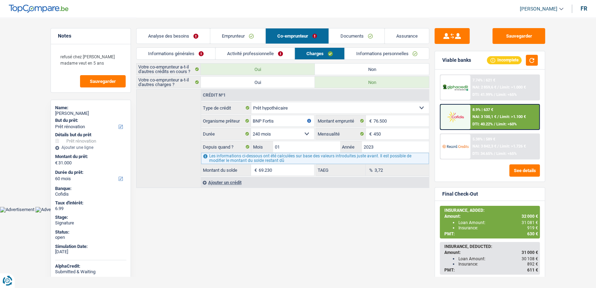
click at [372, 54] on link "Informations personnelles" at bounding box center [387, 54] width 85 height 12
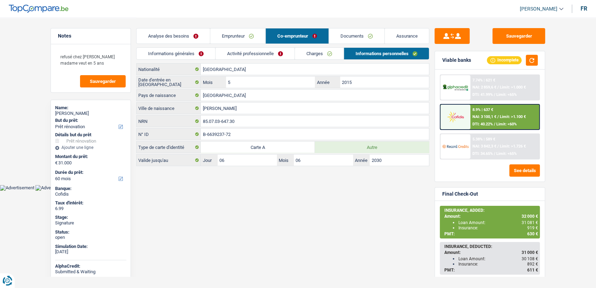
click at [316, 52] on link "Charges" at bounding box center [319, 54] width 49 height 12
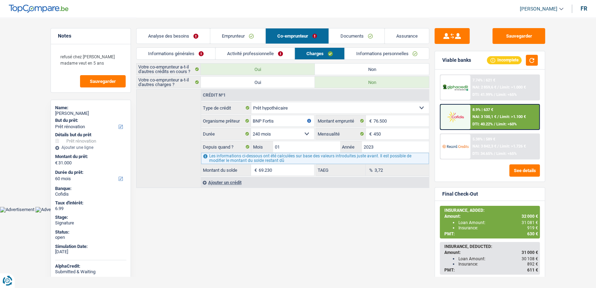
click at [242, 39] on link "Emprunteur" at bounding box center [237, 35] width 55 height 15
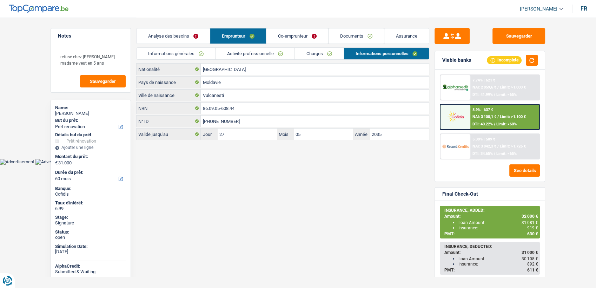
click at [188, 52] on link "Informations générales" at bounding box center [176, 54] width 79 height 12
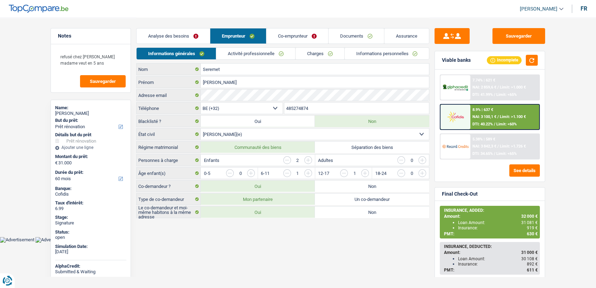
click at [256, 55] on link "Activité professionnelle" at bounding box center [255, 54] width 79 height 12
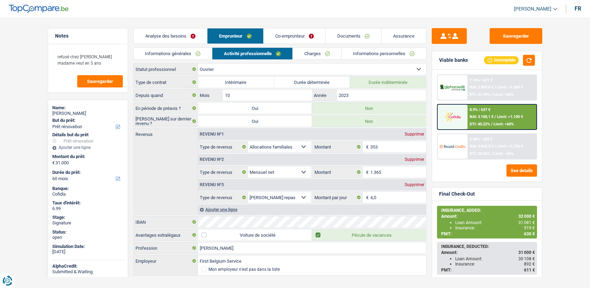
click at [319, 55] on link "Charges" at bounding box center [317, 54] width 49 height 12
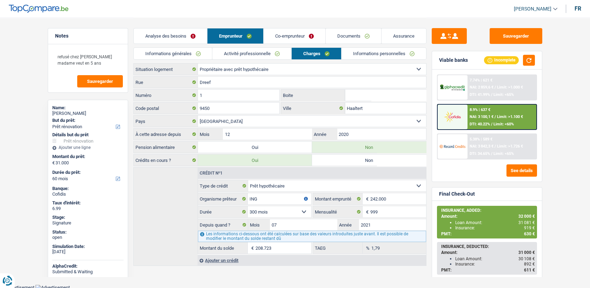
scroll to position [1, 0]
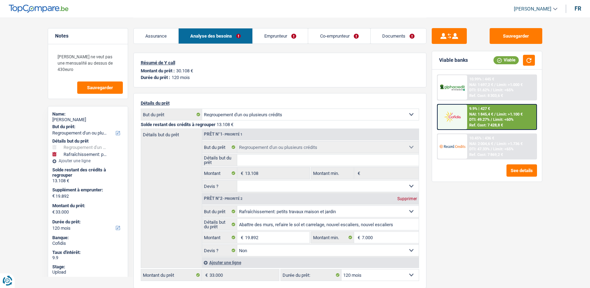
select select "refinancing"
select select "houseOrGarden"
select select "120"
select select "refinancing"
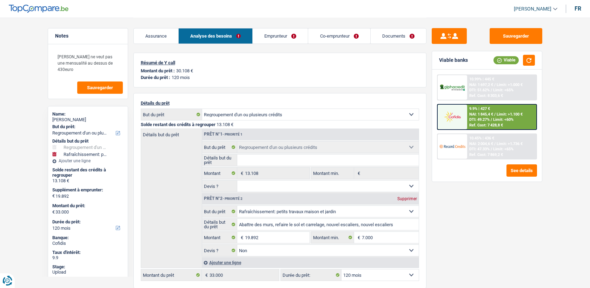
select select "refinancing"
select select "houseOrGarden"
select select "false"
select select "120"
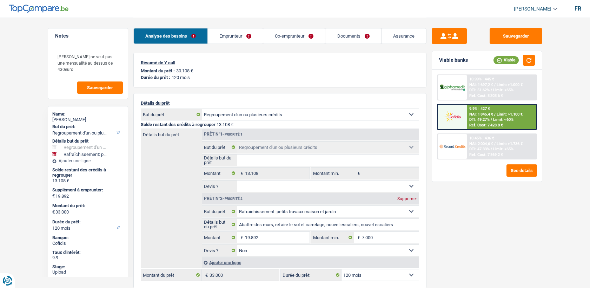
select select "refinancing"
select select "houseOrGarden"
select select "120"
select select "refinancing"
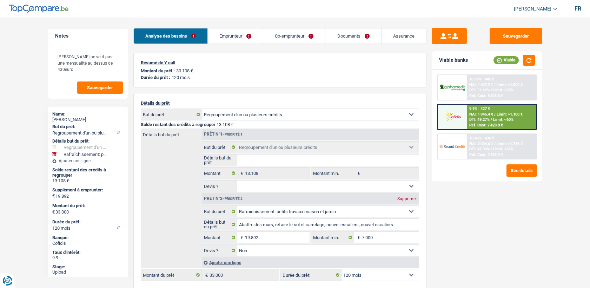
select select "refinancing"
select select "houseOrGarden"
select select "false"
select select "120"
click at [224, 32] on link "Emprunteur" at bounding box center [235, 35] width 55 height 15
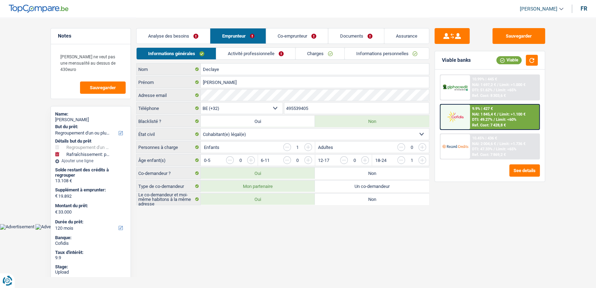
click at [369, 54] on link "Informations personnelles" at bounding box center [387, 54] width 85 height 12
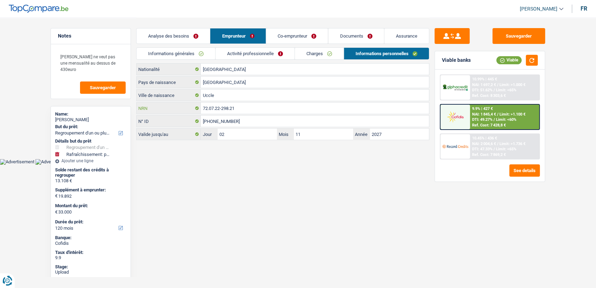
click at [253, 107] on input "72.07.22-298.21" at bounding box center [315, 108] width 228 height 11
click at [306, 35] on link "Co-emprunteur" at bounding box center [298, 35] width 62 height 15
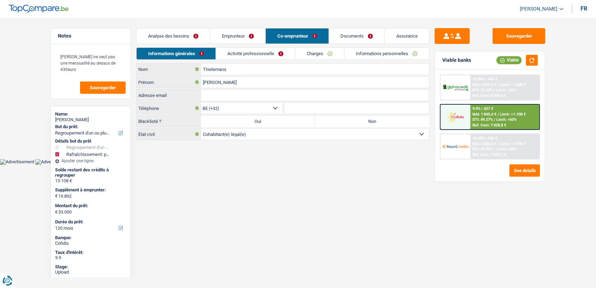
click at [353, 35] on link "Documents" at bounding box center [356, 35] width 55 height 15
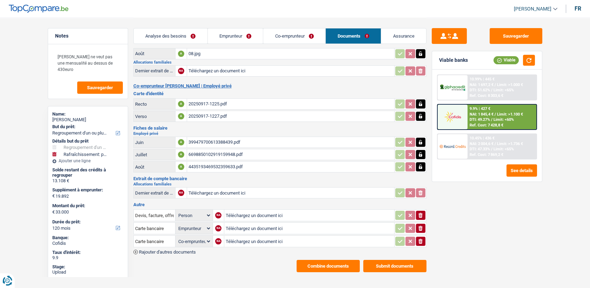
scroll to position [87, 0]
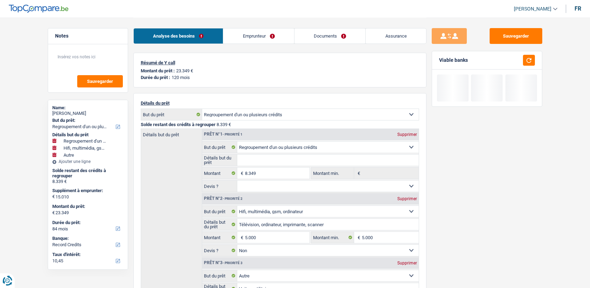
select select "refinancing"
select select "tech"
select select "other"
select select "84"
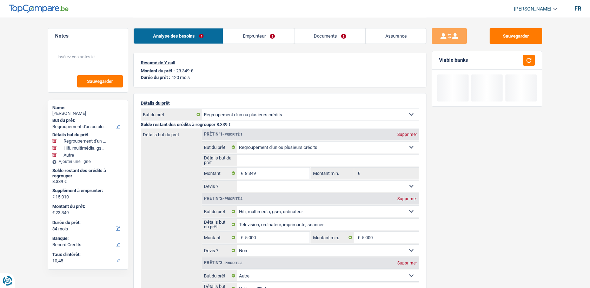
select select "32"
select select "divorced"
click at [233, 34] on link "Emprunteur" at bounding box center [258, 35] width 71 height 15
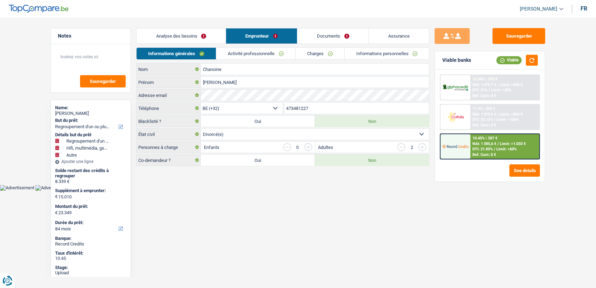
click at [238, 56] on link "Activité professionnelle" at bounding box center [255, 54] width 79 height 12
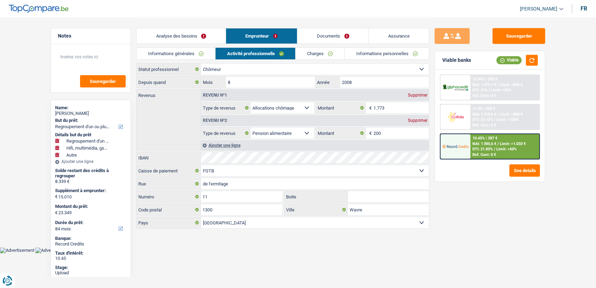
click at [169, 51] on link "Informations générales" at bounding box center [176, 54] width 79 height 12
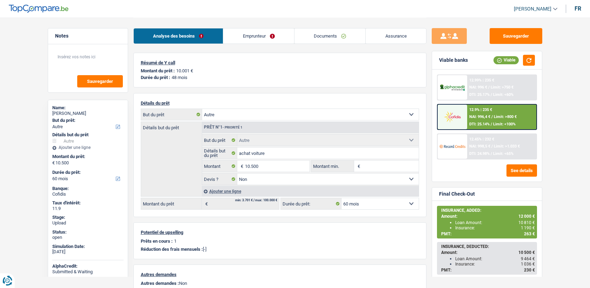
select select "other"
select select "60"
select select "other"
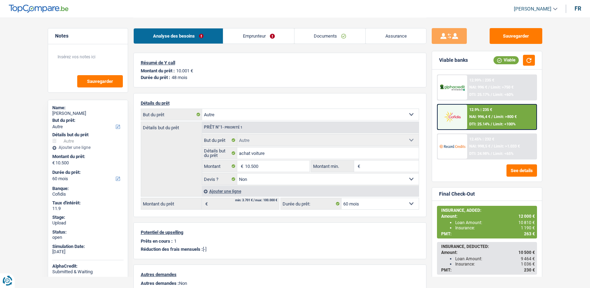
select select "false"
select select "60"
click at [467, 117] on div "12.9% | 235 € NAI: 996,4 € / Limit: >800 € DTI: 25.14% / Limit: <100%" at bounding box center [501, 117] width 69 height 25
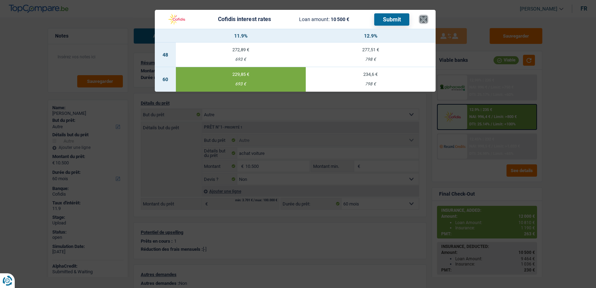
click at [423, 20] on button "×" at bounding box center [423, 19] width 7 height 7
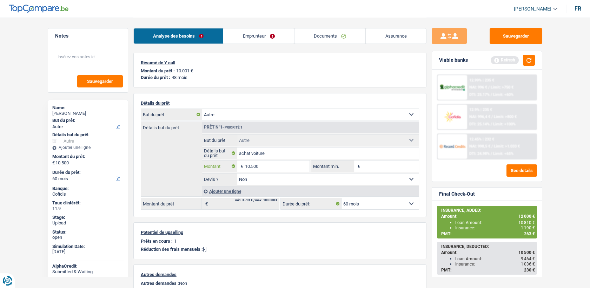
click at [264, 162] on input "10.500" at bounding box center [277, 166] width 64 height 11
type input "12.000"
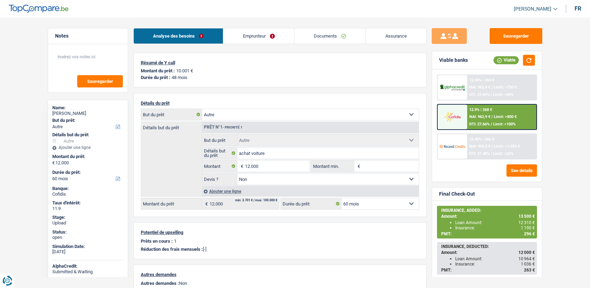
click at [453, 109] on div at bounding box center [453, 117] width 30 height 25
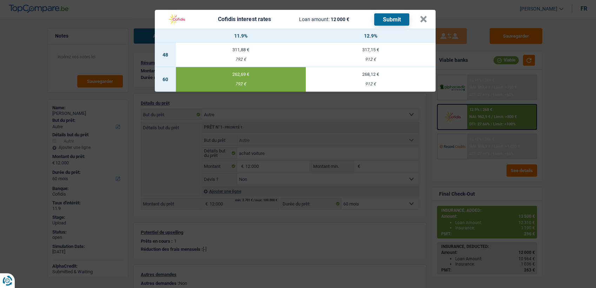
click at [427, 18] on header "Cofidis interest rates Loan amount: 12 000 € Submit ×" at bounding box center [295, 19] width 281 height 19
click at [426, 19] on button "×" at bounding box center [423, 19] width 7 height 7
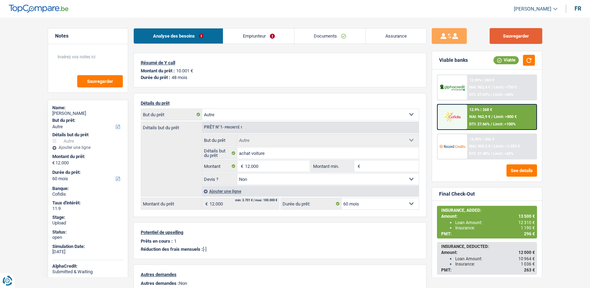
click at [497, 32] on button "Sauvegarder" at bounding box center [516, 36] width 53 height 16
